Goal: Navigation & Orientation: Find specific page/section

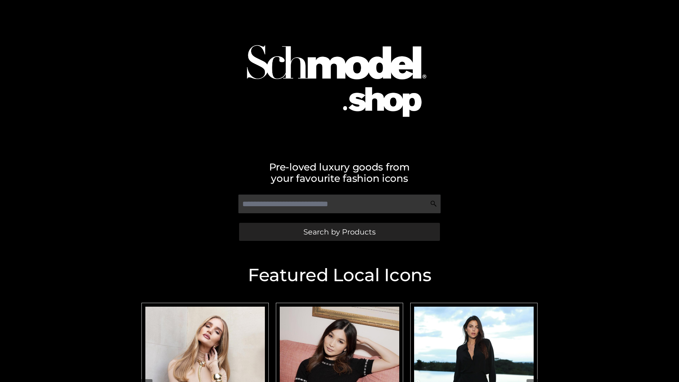
click at [339, 232] on span "Search by Products" at bounding box center [340, 231] width 72 height 7
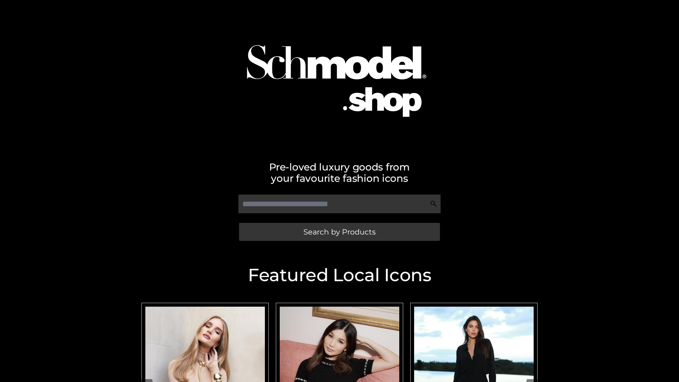
click at [339, 232] on span "Search by Products" at bounding box center [340, 231] width 72 height 7
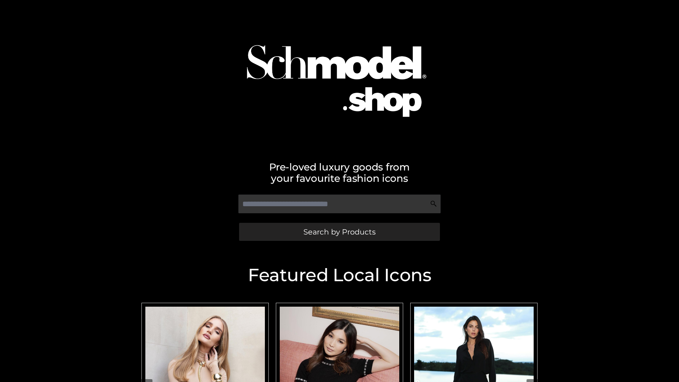
click at [339, 232] on span "Search by Products" at bounding box center [340, 231] width 72 height 7
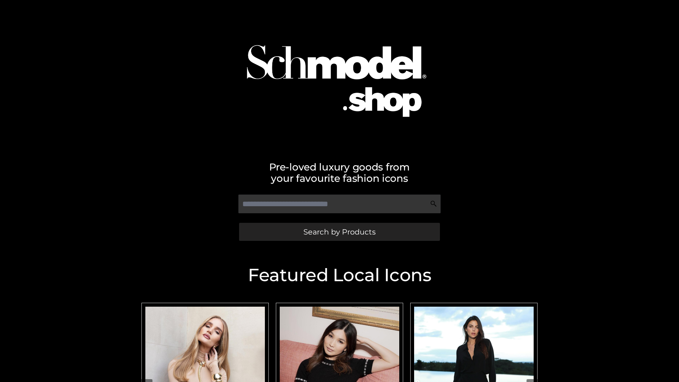
click at [339, 232] on span "Search by Products" at bounding box center [340, 231] width 72 height 7
